Goal: Information Seeking & Learning: Check status

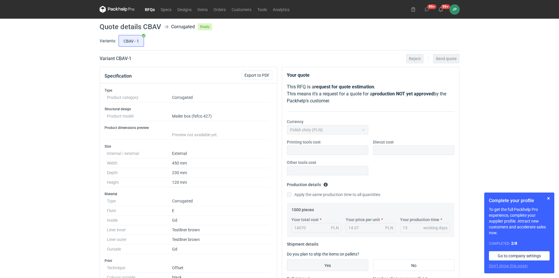
click at [152, 10] on link "RFQs" at bounding box center [150, 9] width 16 height 7
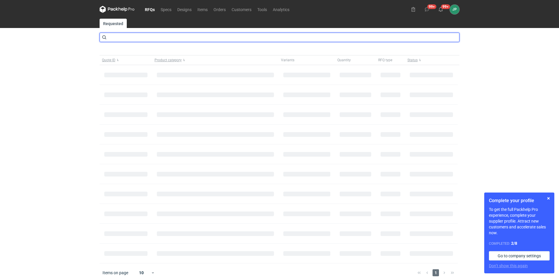
click at [133, 38] on input "text" at bounding box center [280, 37] width 360 height 9
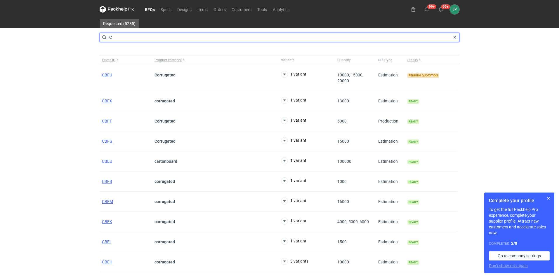
click at [150, 36] on input "C" at bounding box center [280, 37] width 360 height 9
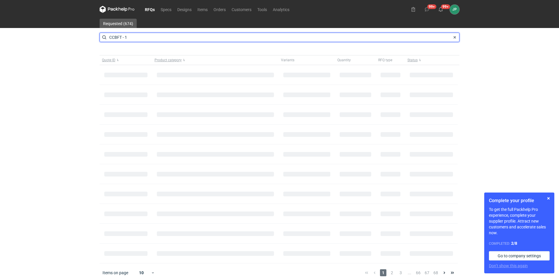
drag, startPoint x: 150, startPoint y: 36, endPoint x: 103, endPoint y: 38, distance: 47.1
click at [105, 38] on input "CCBFT - 1" at bounding box center [280, 37] width 360 height 9
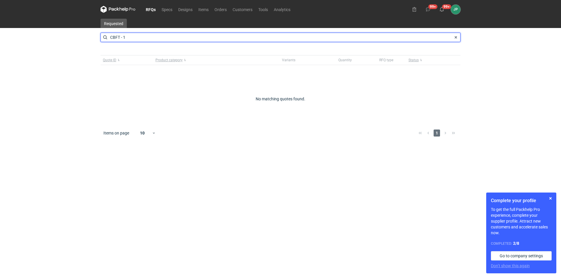
type input "CBFT - 1"
drag, startPoint x: 132, startPoint y: 38, endPoint x: 77, endPoint y: 46, distance: 55.7
click at [77, 46] on div "RFQs Specs Designs Items Orders Customers Tools Analytics 99+ 99+ JP [PERSON_NA…" at bounding box center [280, 139] width 561 height 278
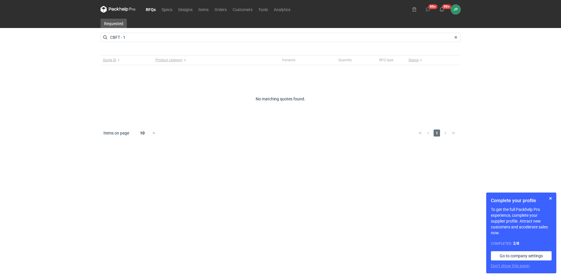
click at [122, 12] on icon at bounding box center [117, 9] width 35 height 7
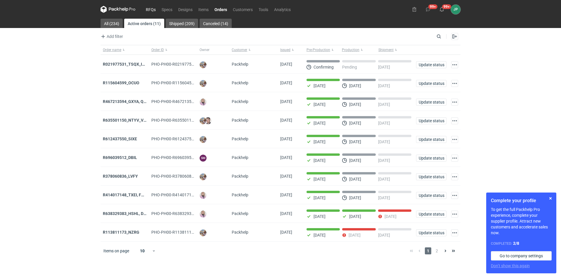
click at [154, 10] on link "RFQs" at bounding box center [151, 9] width 16 height 7
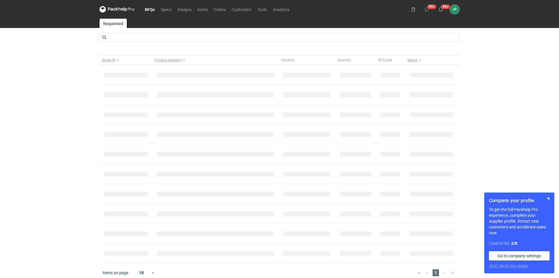
click at [133, 42] on main "Requested Quote ID Product category Variants Quantity RFQ type Status Items on …" at bounding box center [279, 151] width 364 height 264
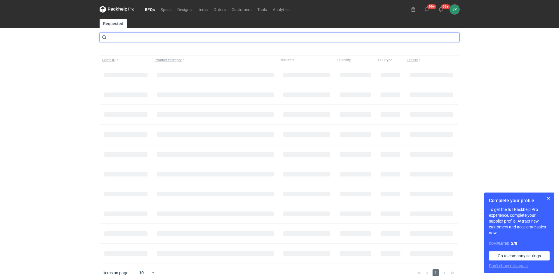
click at [133, 37] on input "text" at bounding box center [280, 37] width 360 height 9
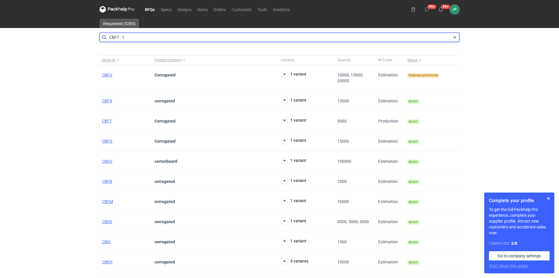
drag, startPoint x: 119, startPoint y: 36, endPoint x: 140, endPoint y: 35, distance: 21.1
click at [140, 35] on input "CBFT - 1" at bounding box center [280, 37] width 360 height 9
type input "CBFT"
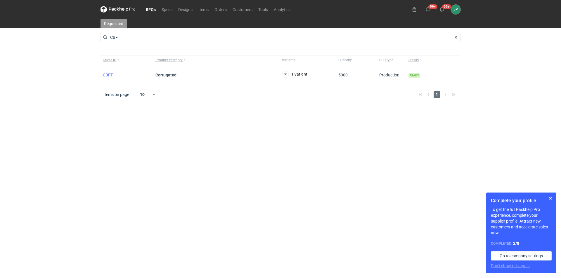
click at [120, 25] on link "Requested" at bounding box center [113, 23] width 26 height 9
click at [119, 6] on icon at bounding box center [117, 9] width 35 height 7
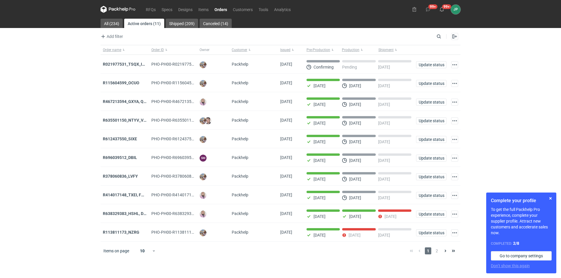
click at [159, 33] on div "Add filter Owner first name Owner last name Issued Customer" at bounding box center [267, 36] width 334 height 7
click at [148, 11] on link "RFQs" at bounding box center [151, 9] width 16 height 7
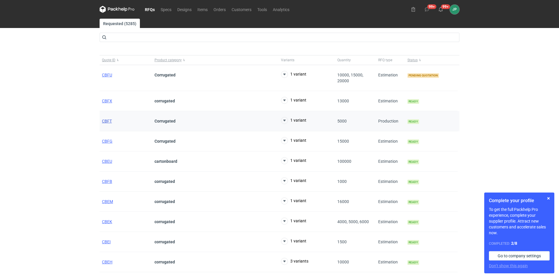
click at [109, 121] on span "CBFT" at bounding box center [107, 121] width 10 height 5
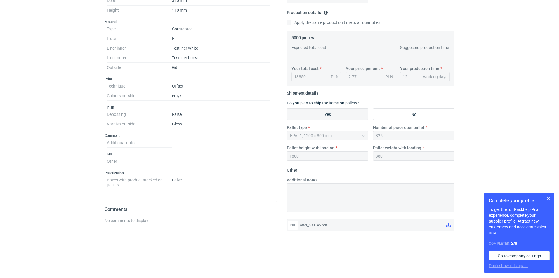
scroll to position [175, 0]
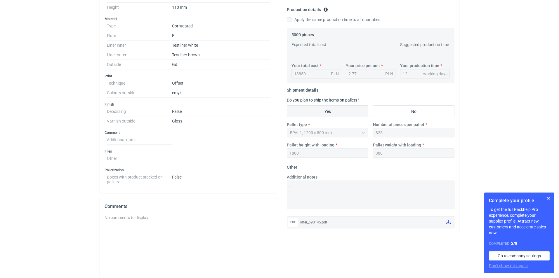
click at [448, 221] on icon at bounding box center [448, 222] width 5 height 5
